Goal: Task Accomplishment & Management: Manage account settings

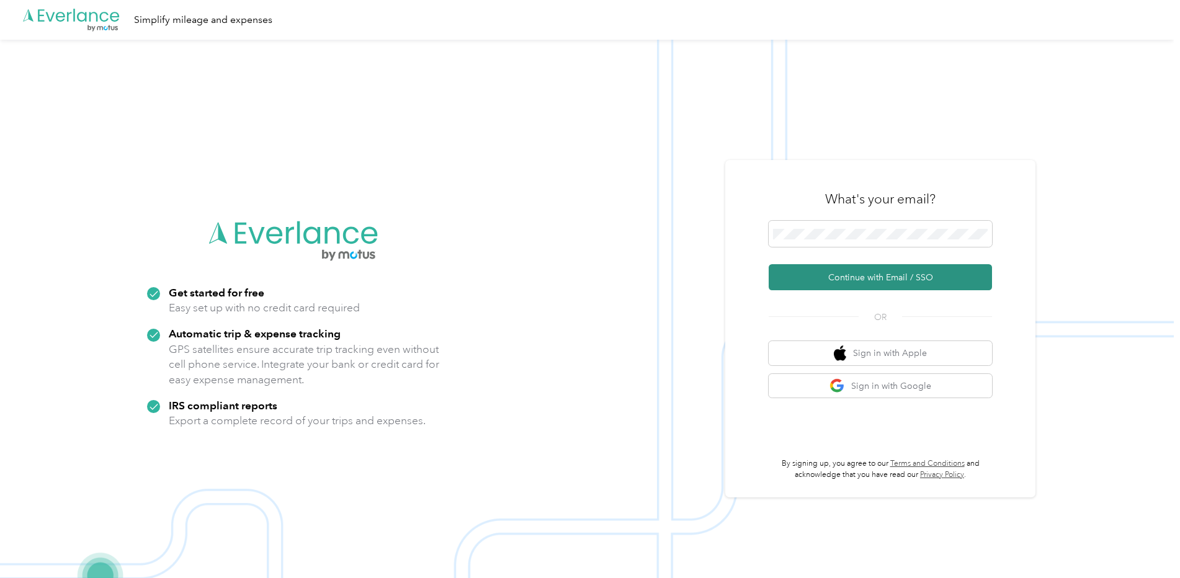
click at [898, 274] on button "Continue with Email / SSO" at bounding box center [880, 277] width 223 height 26
click at [892, 275] on button "Continue with Email / SSO" at bounding box center [880, 277] width 223 height 26
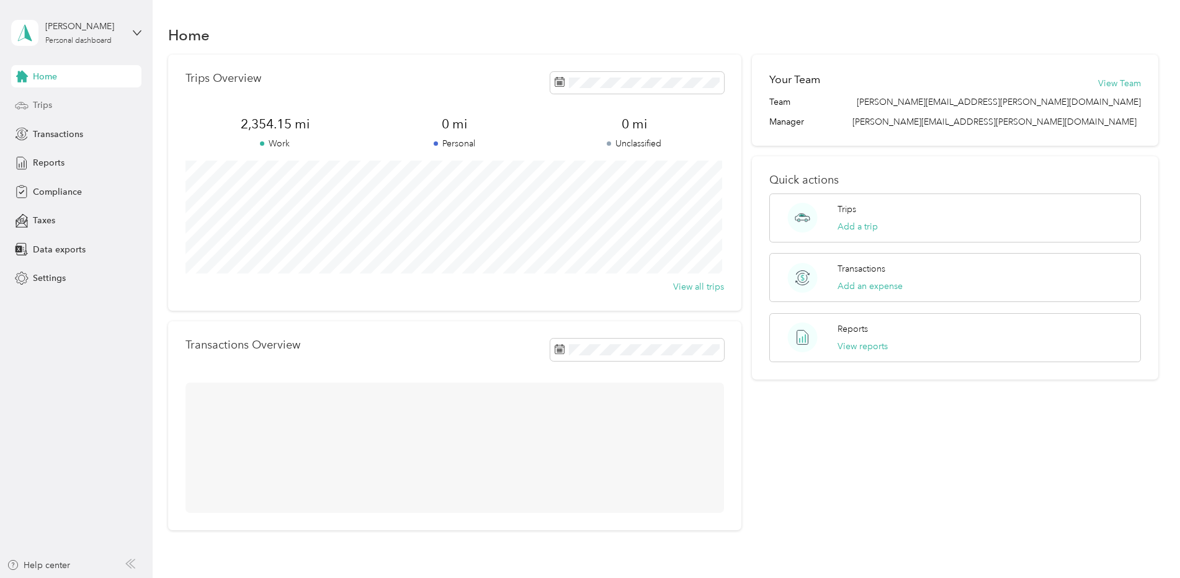
click at [40, 109] on span "Trips" at bounding box center [42, 105] width 19 height 13
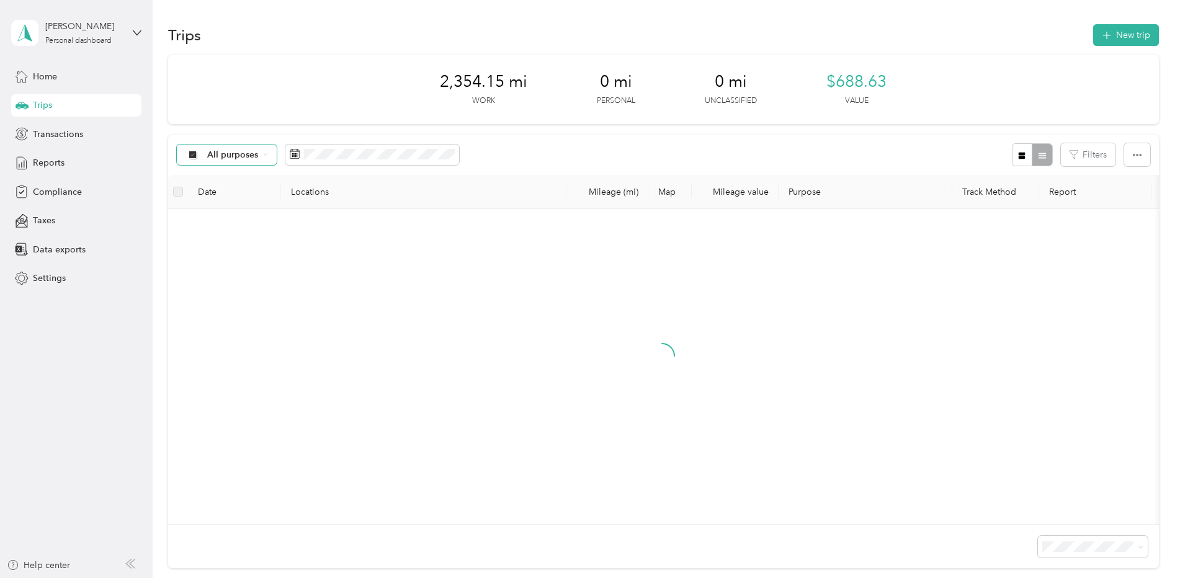
click at [249, 155] on span "All purposes" at bounding box center [233, 155] width 52 height 9
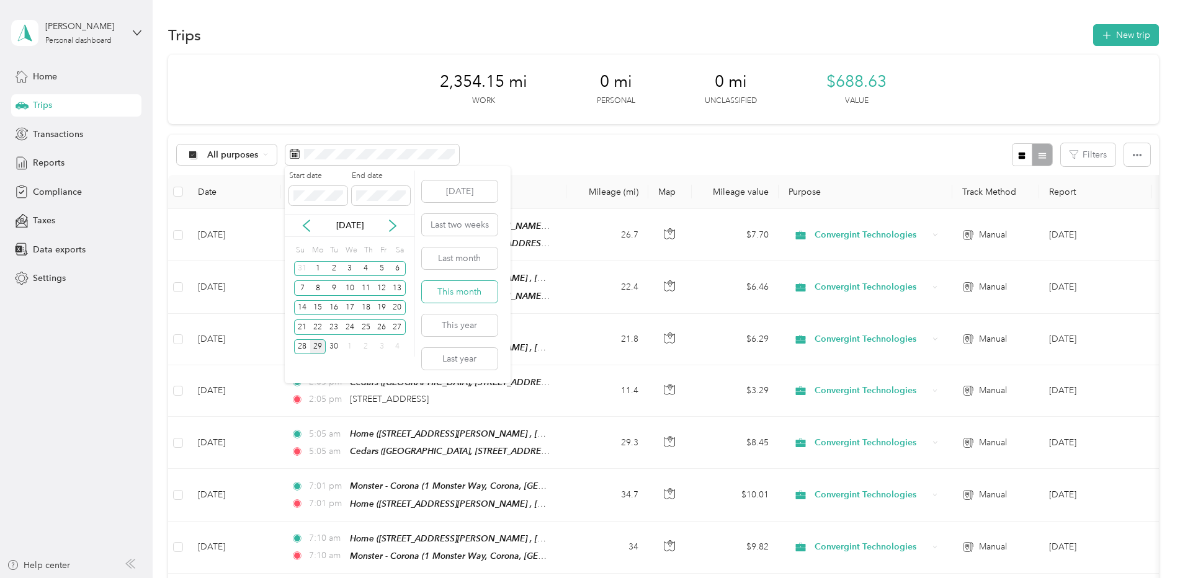
click at [477, 282] on button "This month" at bounding box center [460, 292] width 76 height 22
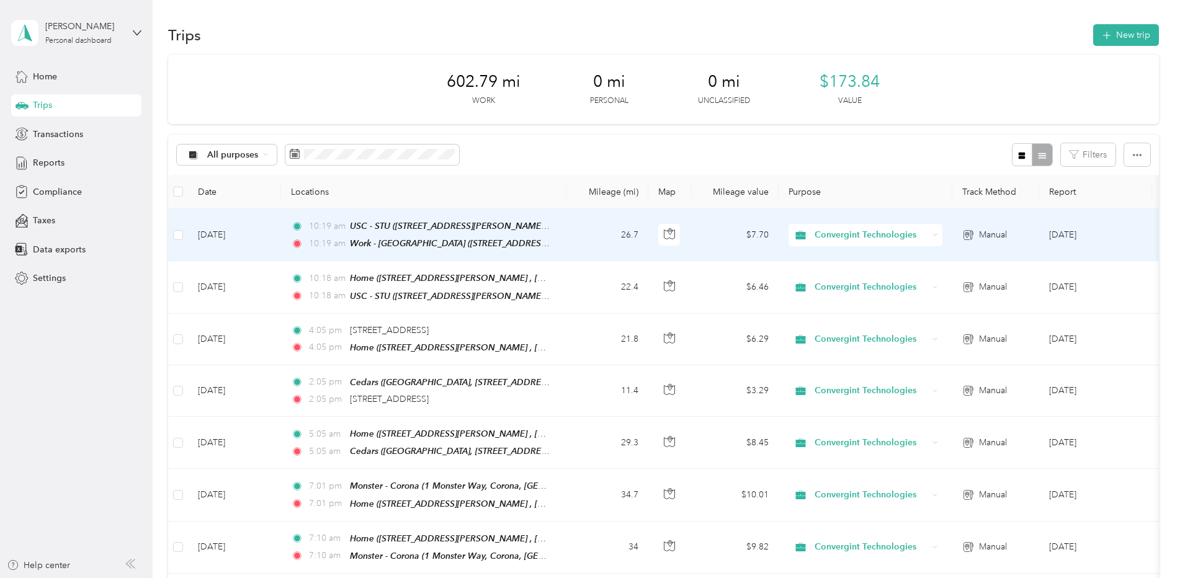
click at [632, 231] on td "26.7" at bounding box center [608, 235] width 82 height 52
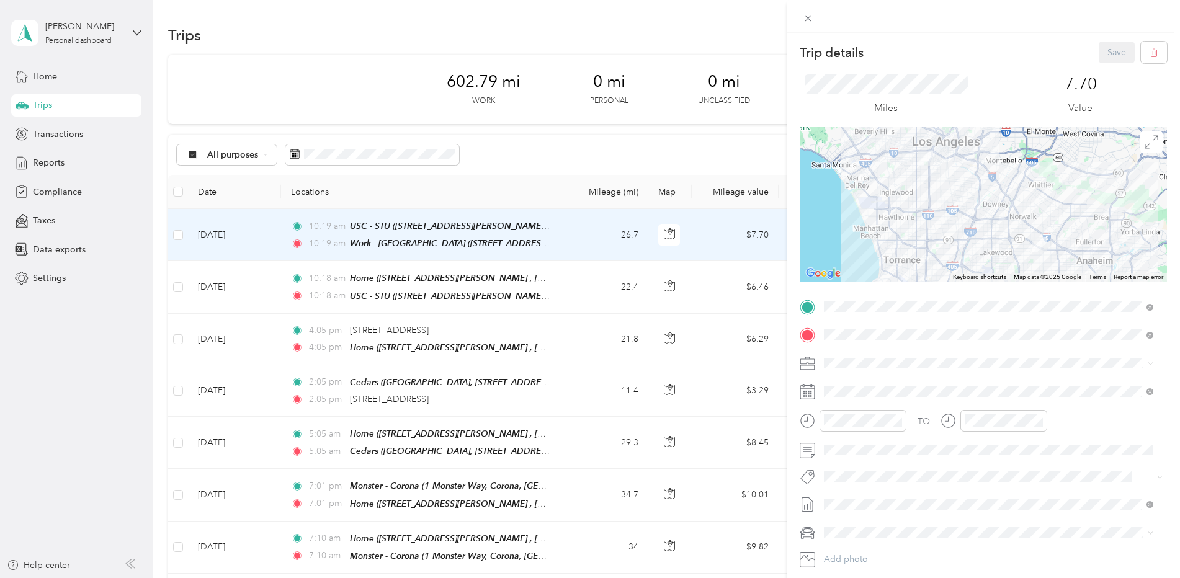
click at [534, 280] on div "Trip details Save This trip cannot be edited because it is either under review,…" at bounding box center [590, 289] width 1180 height 578
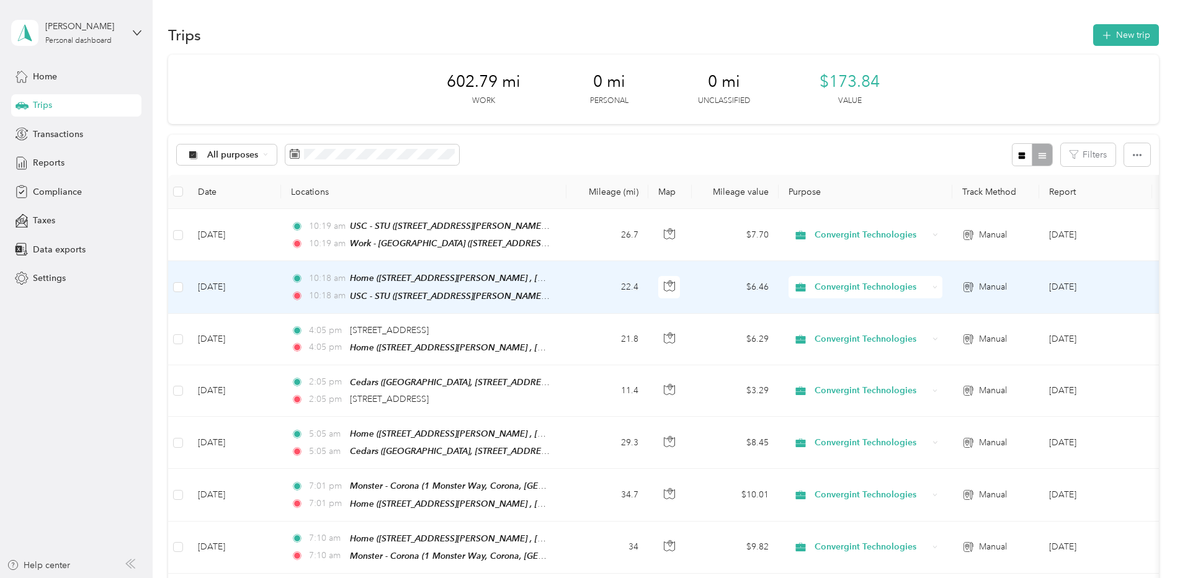
click at [612, 292] on td "22.4" at bounding box center [608, 287] width 82 height 52
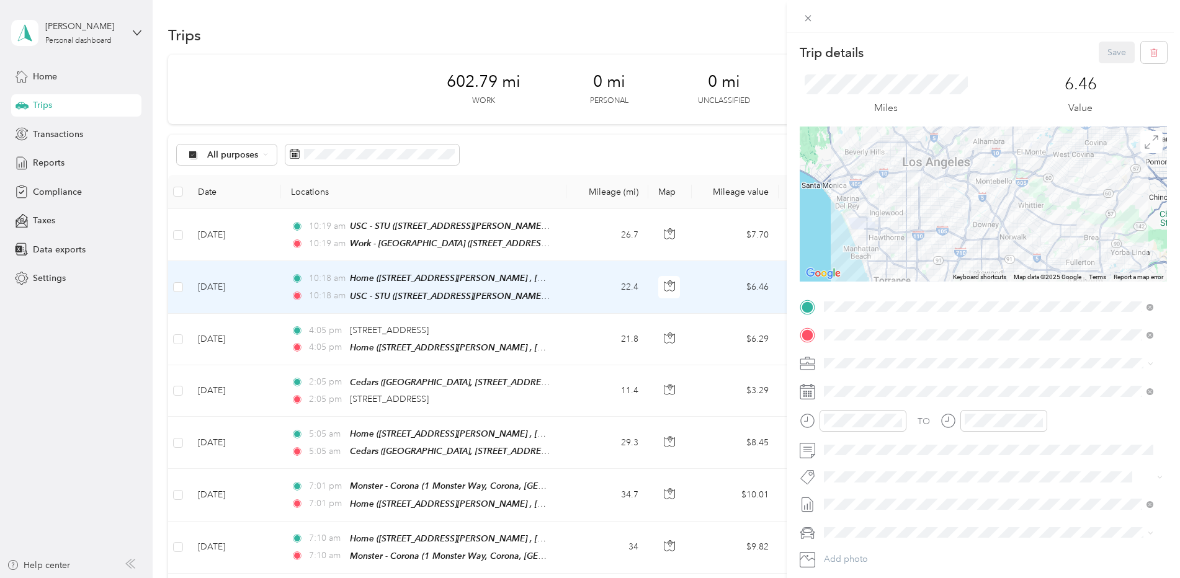
click at [971, 241] on div at bounding box center [983, 204] width 367 height 155
click at [1105, 48] on button "Save" at bounding box center [1117, 53] width 36 height 22
